Goal: Task Accomplishment & Management: Manage account settings

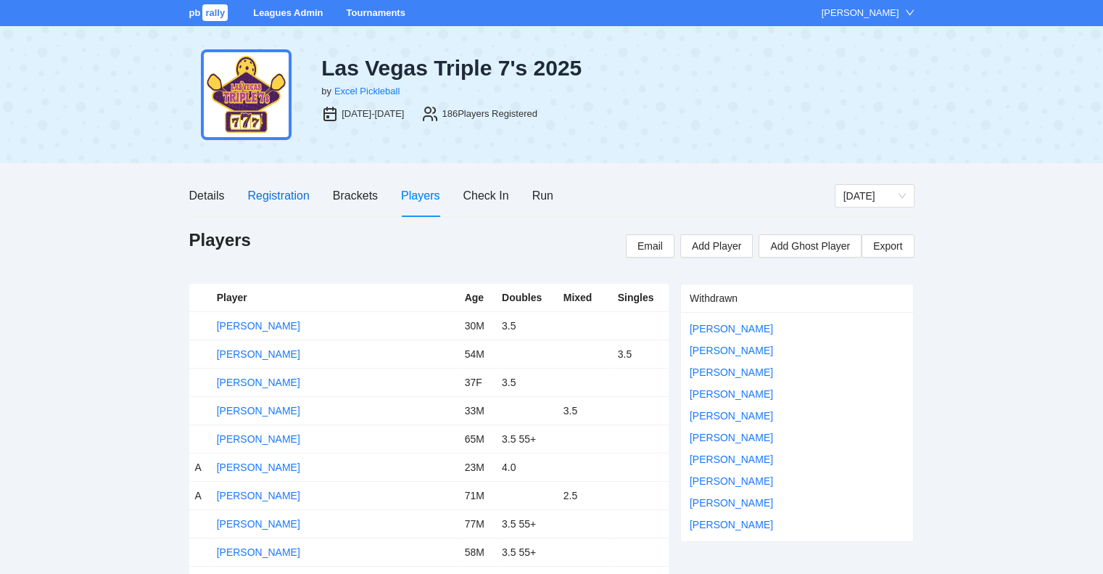
click at [291, 193] on div "Registration" at bounding box center [278, 195] width 62 height 18
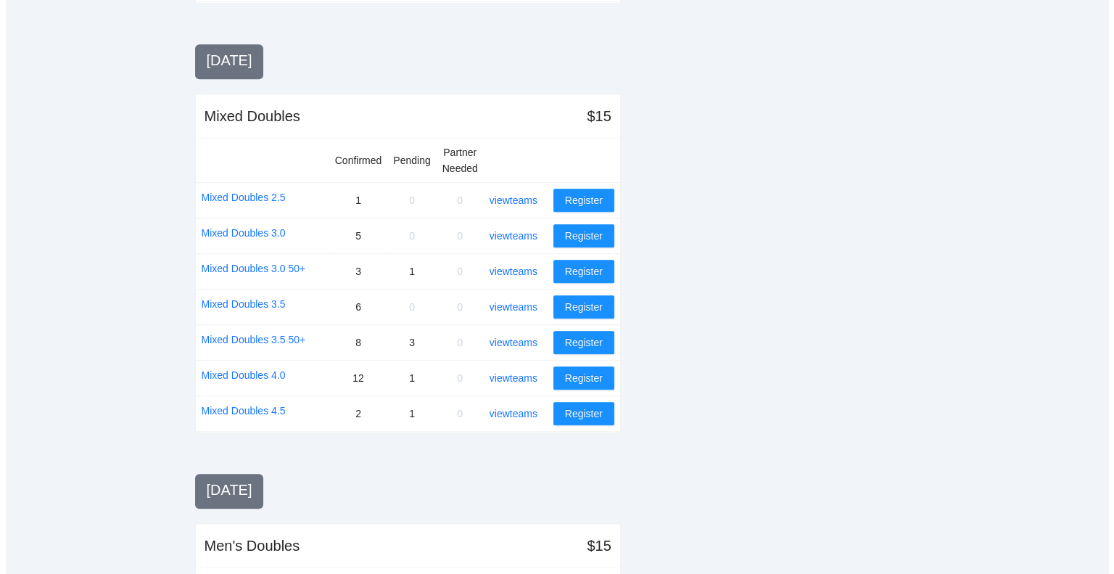
scroll to position [908, 0]
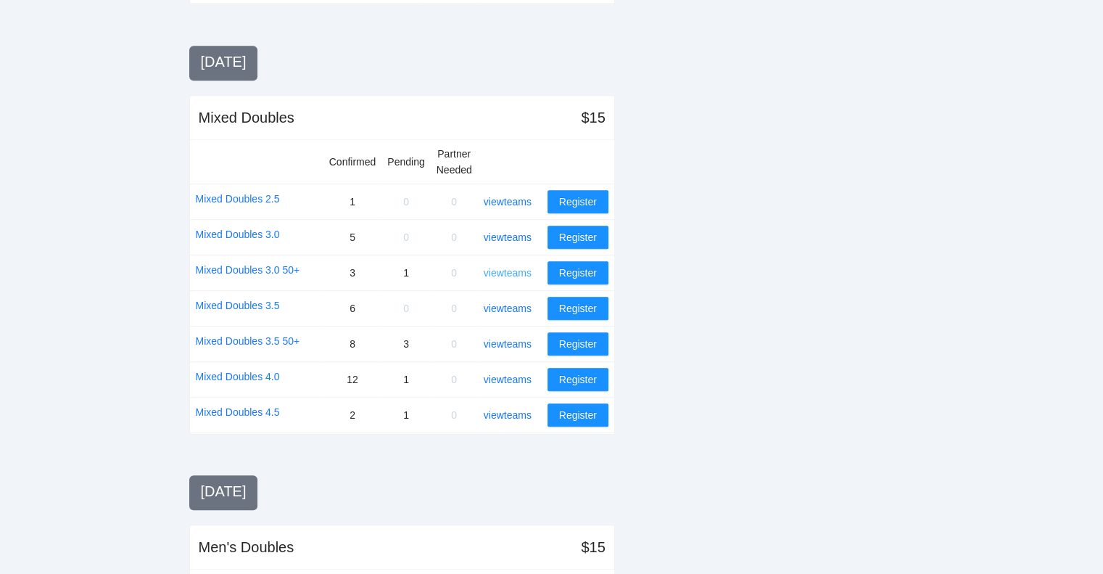
click at [521, 267] on link "view teams" at bounding box center [508, 273] width 48 height 12
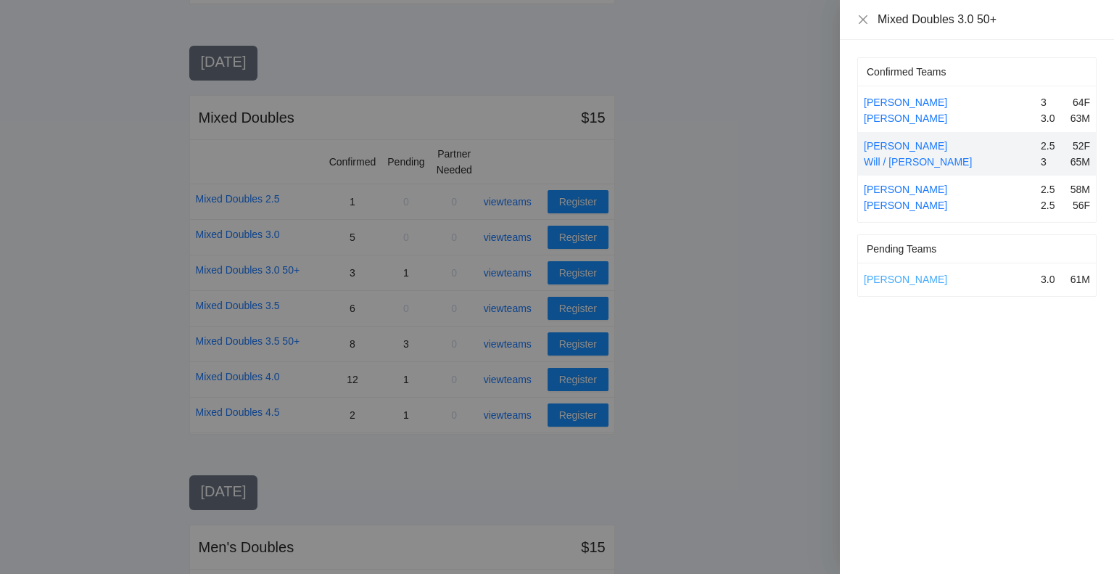
click at [914, 273] on link "Donald Johnson" at bounding box center [905, 279] width 83 height 12
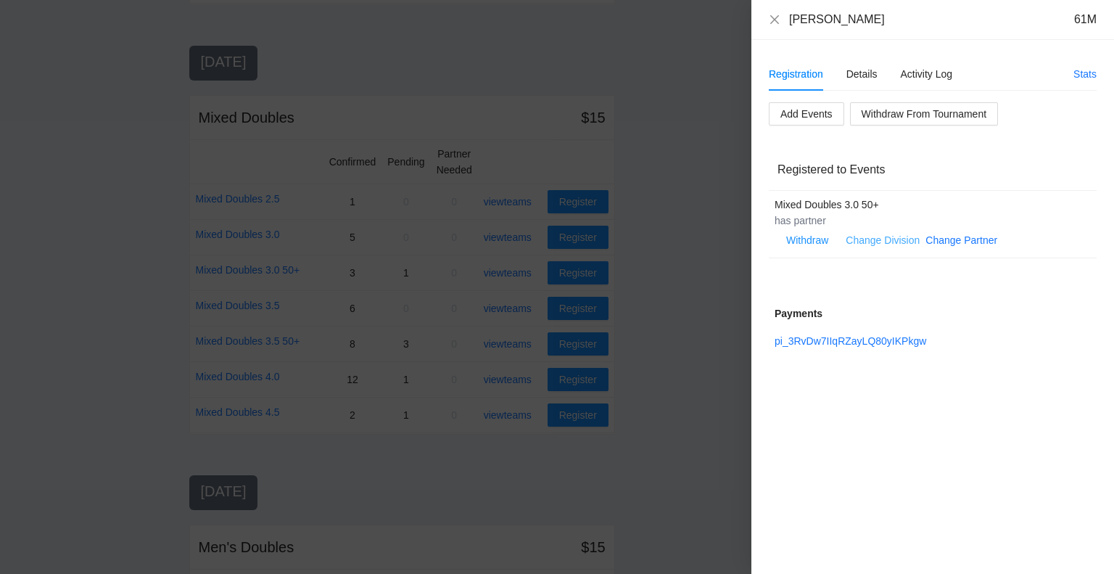
click at [902, 236] on link "Change Division" at bounding box center [883, 240] width 74 height 12
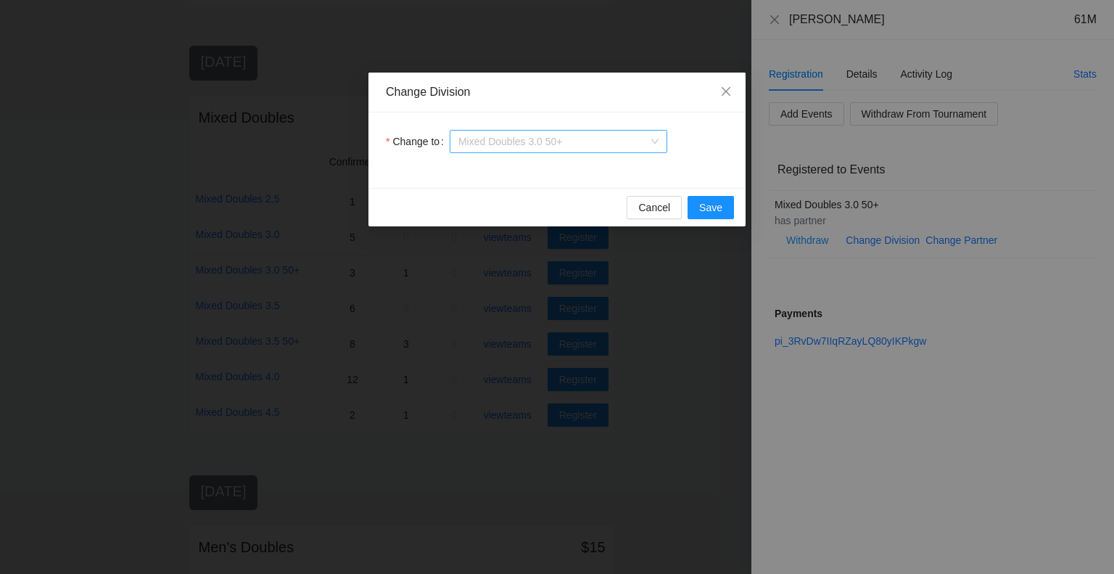
click at [580, 139] on span "Mixed Doubles 3.0 50+" at bounding box center [558, 142] width 200 height 22
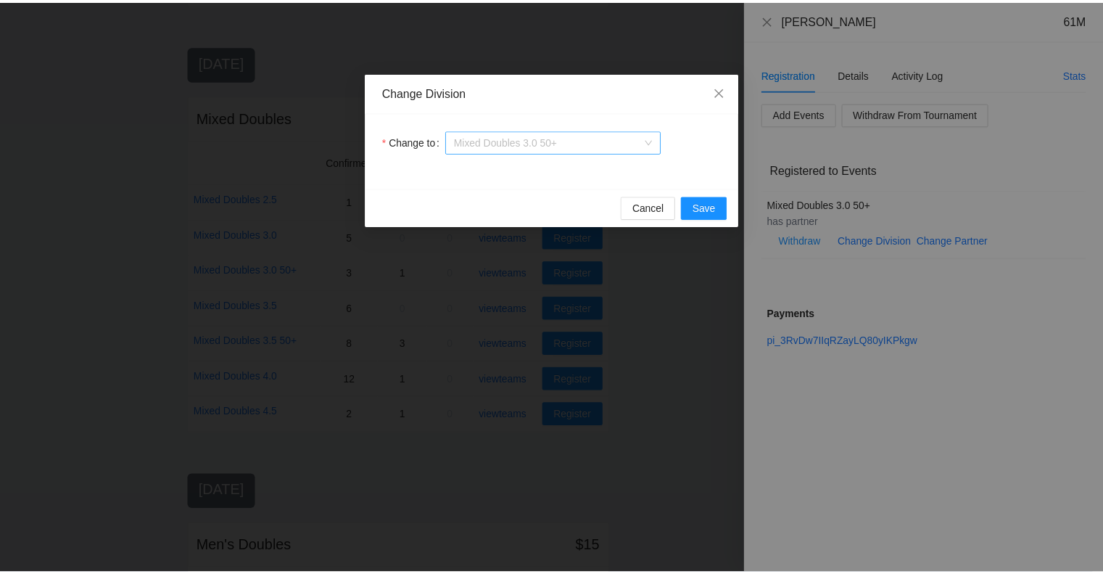
scroll to position [46, 0]
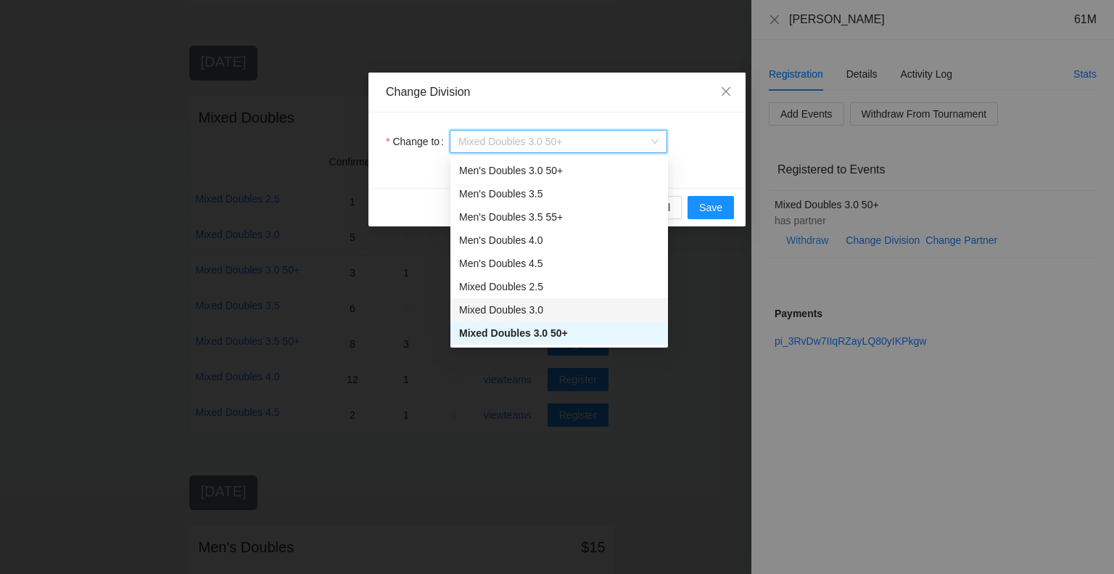
click at [516, 305] on div "Mixed Doubles 3.0" at bounding box center [559, 310] width 200 height 16
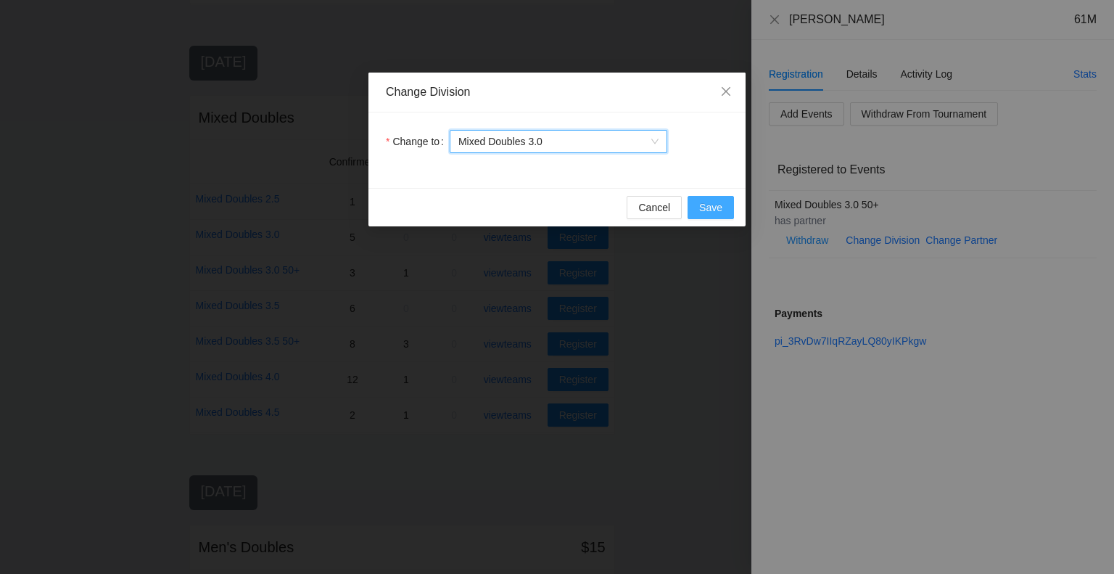
click at [714, 205] on span "Save" at bounding box center [710, 207] width 23 height 16
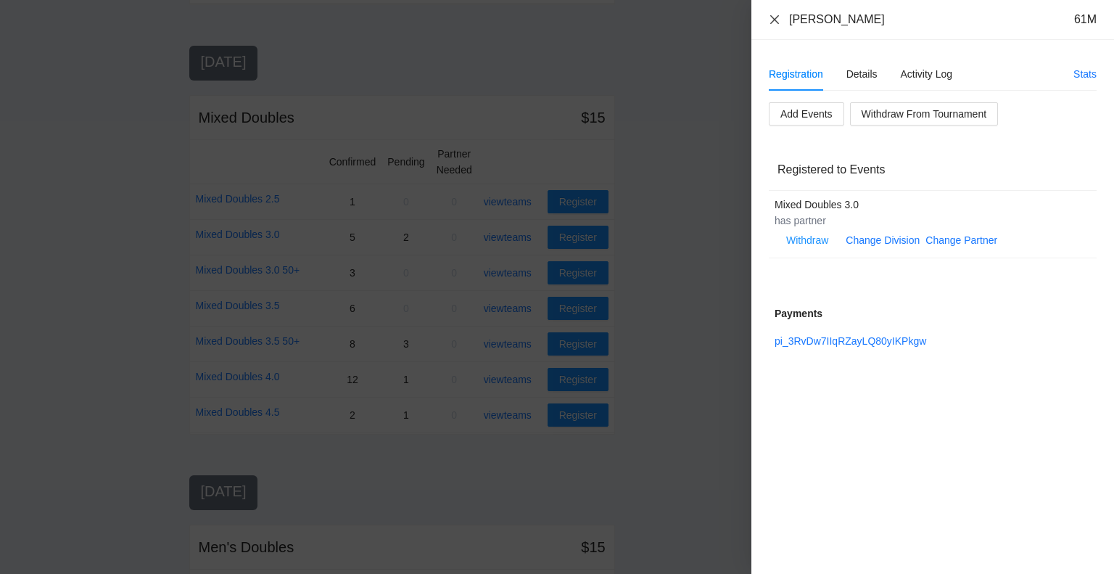
click at [775, 17] on icon "close" at bounding box center [775, 20] width 12 height 12
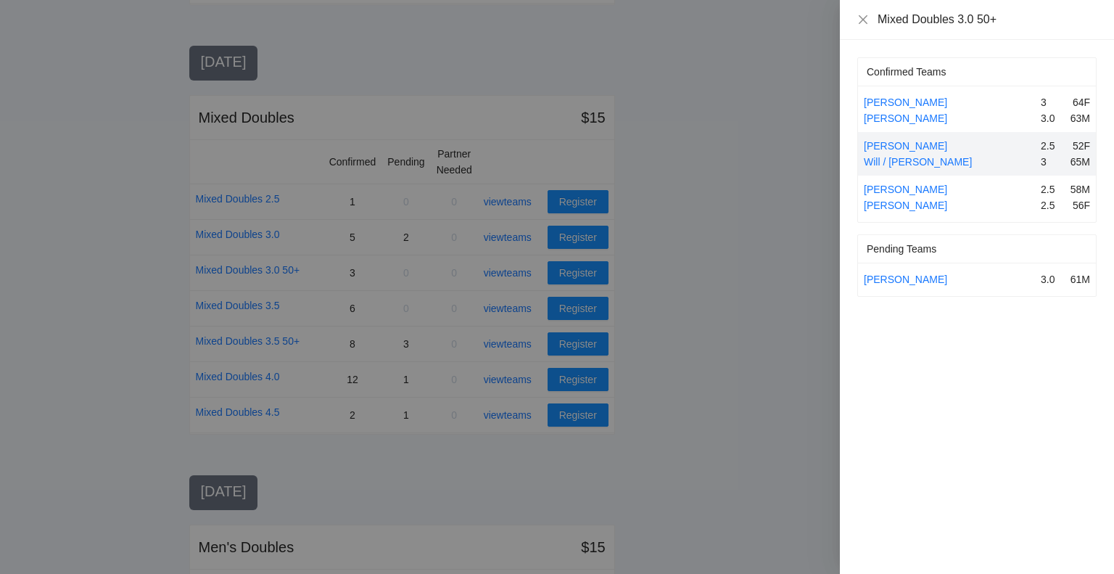
click at [505, 231] on div at bounding box center [557, 287] width 1114 height 574
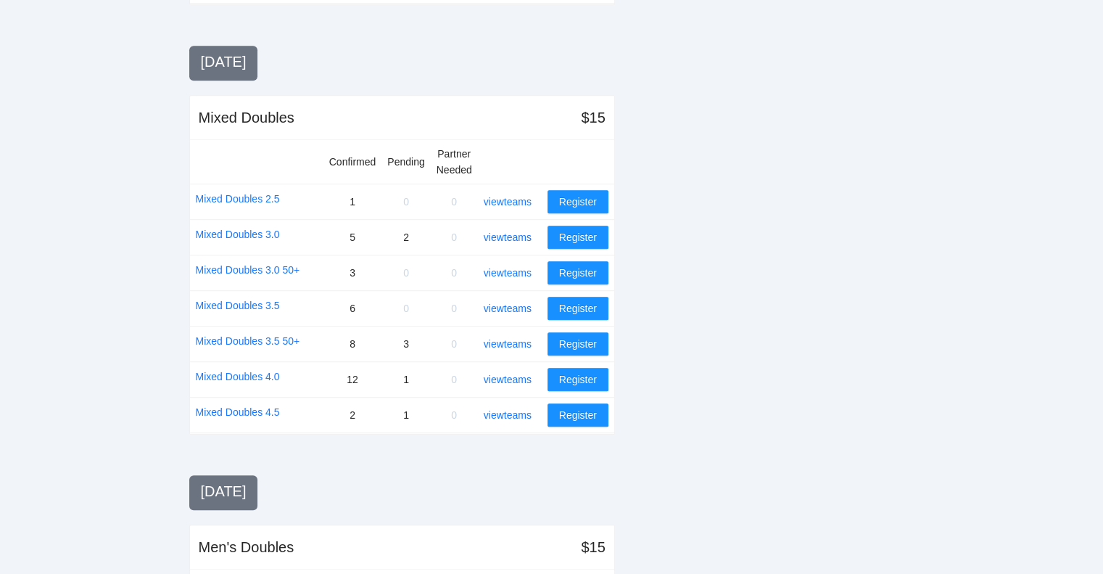
click at [505, 231] on link "view teams" at bounding box center [508, 237] width 48 height 12
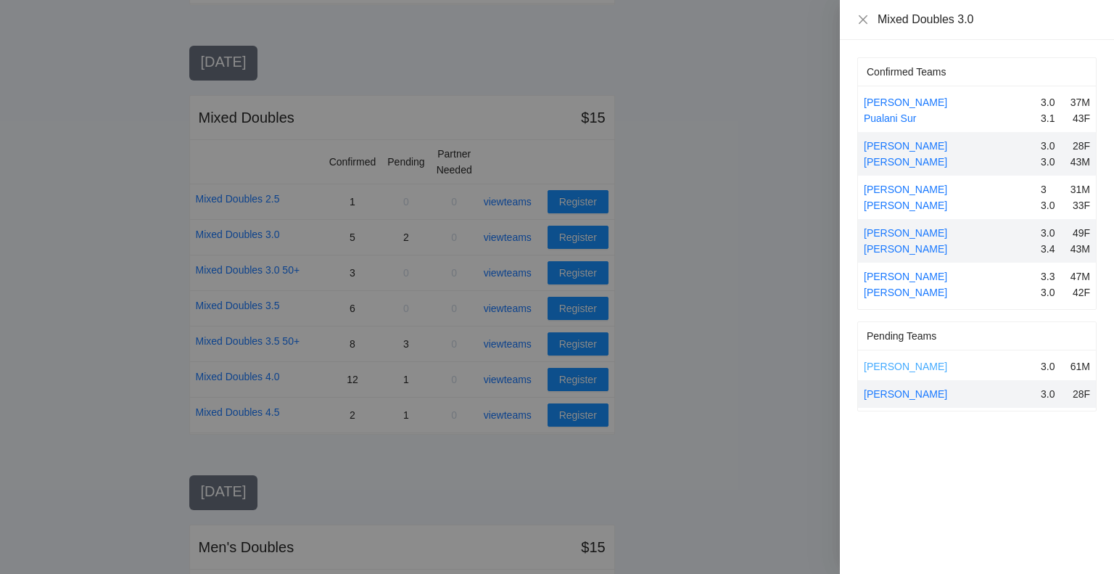
click at [901, 363] on link "Donald Johnson" at bounding box center [905, 366] width 83 height 12
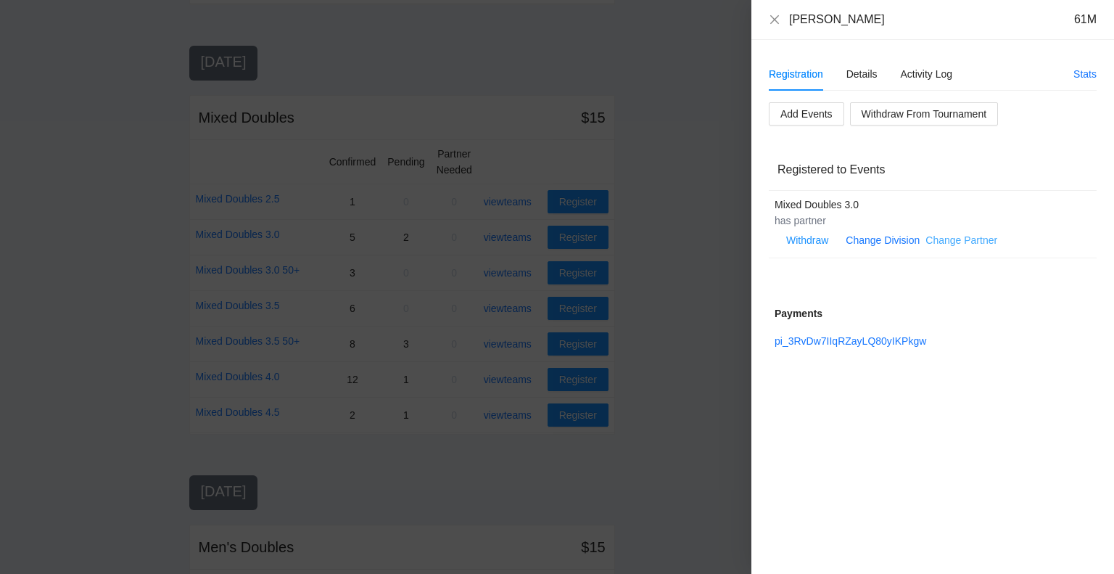
click at [940, 234] on link "Change Partner" at bounding box center [961, 240] width 72 height 12
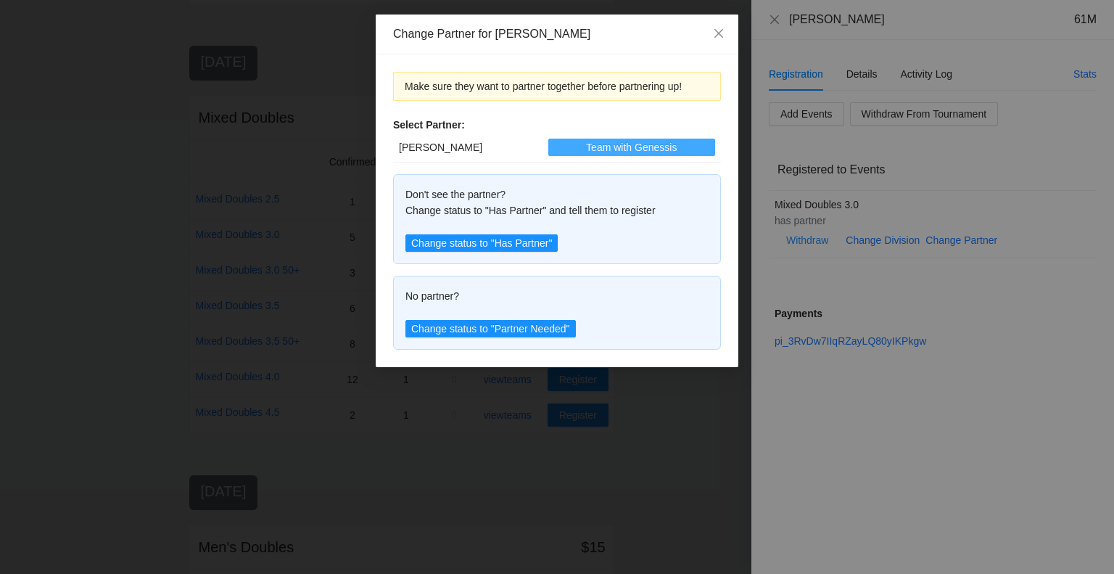
click at [614, 143] on span "Team with Genessis" at bounding box center [631, 147] width 91 height 16
click at [711, 29] on span "Close" at bounding box center [718, 34] width 39 height 39
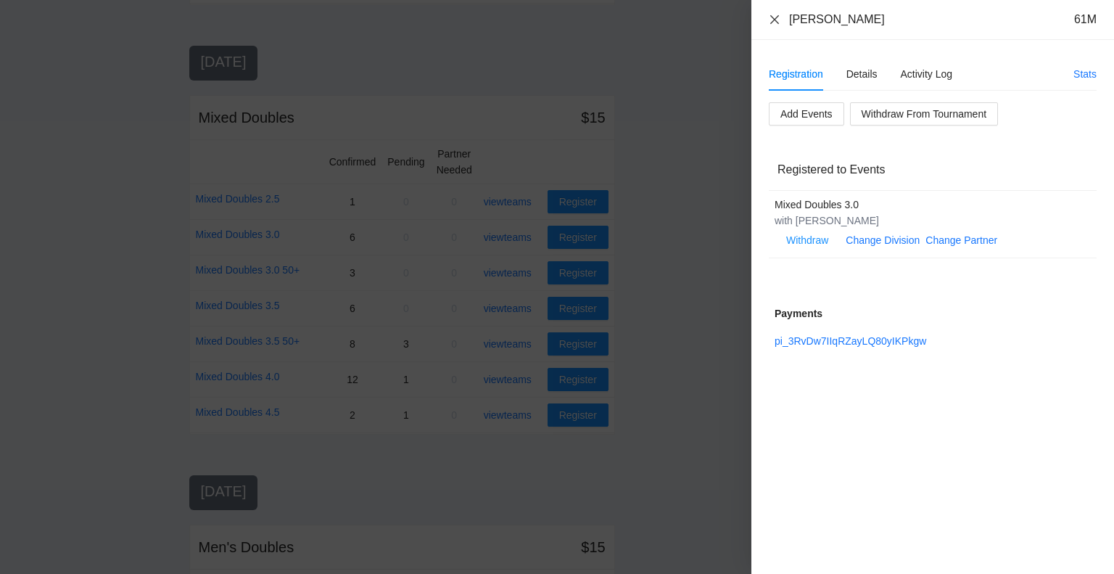
click at [775, 16] on icon "close" at bounding box center [775, 20] width 12 height 12
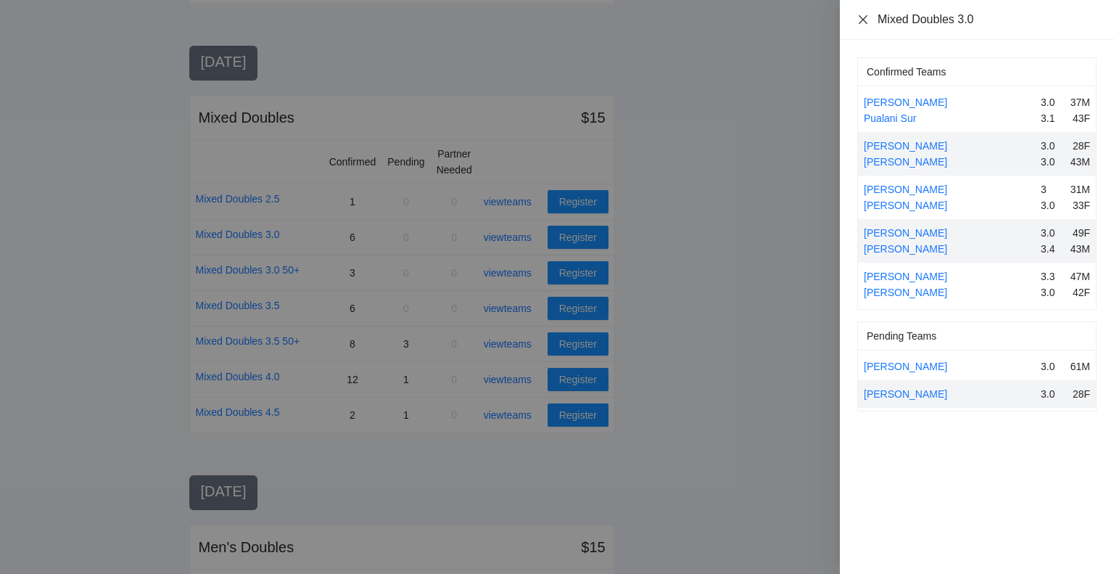
click at [862, 19] on icon "close" at bounding box center [863, 20] width 12 height 12
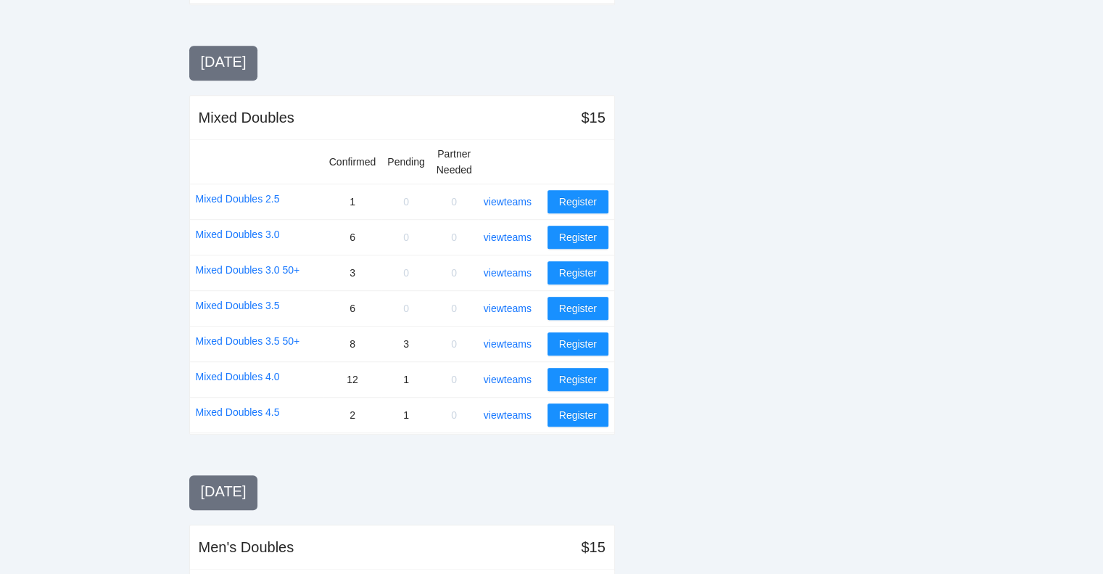
scroll to position [0, 0]
